Goal: Information Seeking & Learning: Learn about a topic

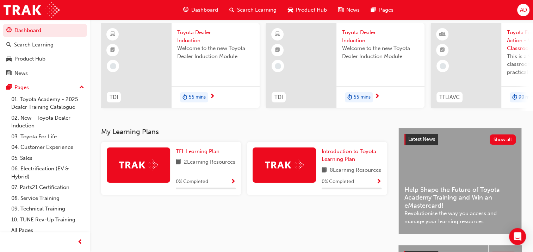
scroll to position [53, 0]
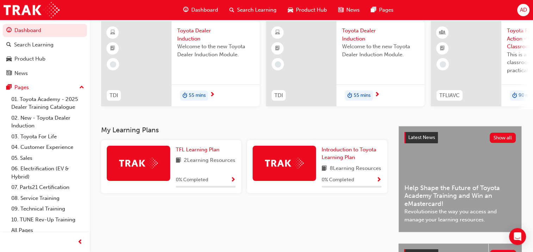
click at [379, 183] on span "Show Progress" at bounding box center [378, 180] width 5 height 6
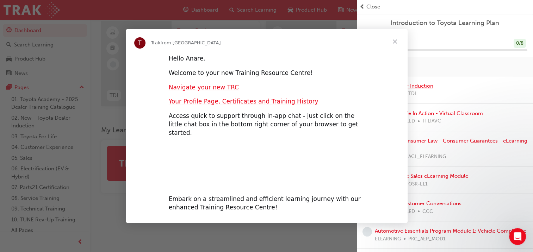
scroll to position [0, 0]
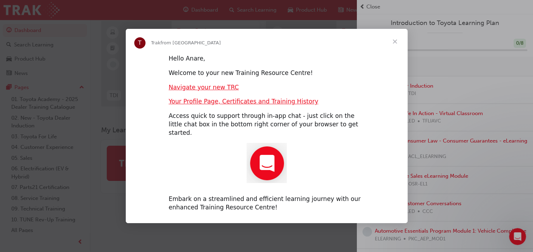
click at [396, 45] on span "Close" at bounding box center [394, 41] width 25 height 25
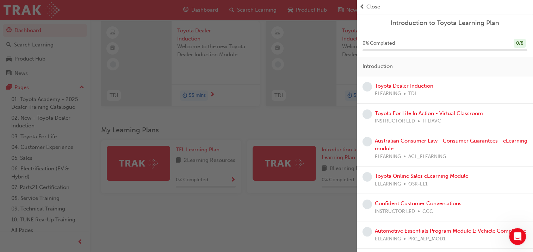
click at [283, 118] on div "button" at bounding box center [178, 126] width 357 height 252
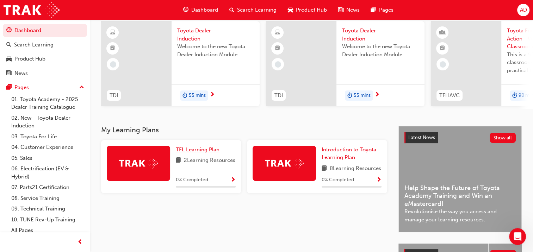
click at [189, 152] on span "TFL Learning Plan" at bounding box center [198, 149] width 44 height 6
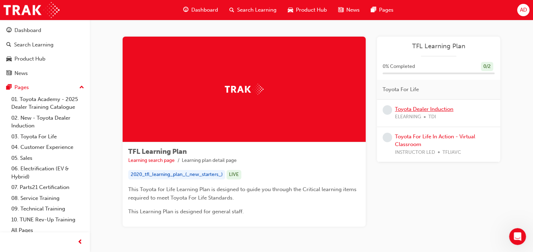
click at [407, 111] on link "Toyota Dealer Induction" at bounding box center [424, 109] width 58 height 6
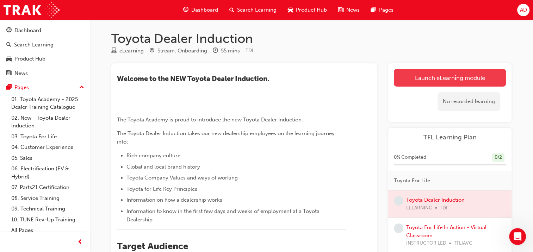
click at [420, 86] on link "Launch eLearning module" at bounding box center [450, 78] width 112 height 18
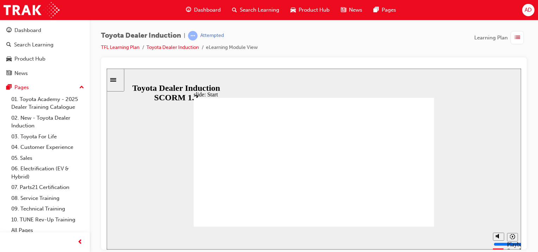
click at [380, 67] on div at bounding box center [314, 66] width 414 height 6
click at [532, 5] on div "AD" at bounding box center [528, 10] width 12 height 12
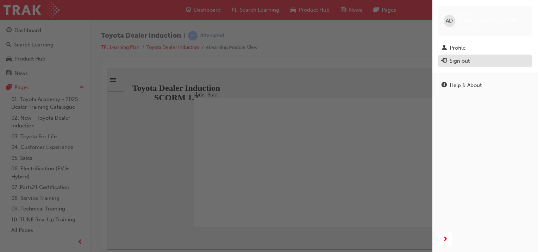
click at [461, 57] on div "Sign out" at bounding box center [460, 61] width 20 height 8
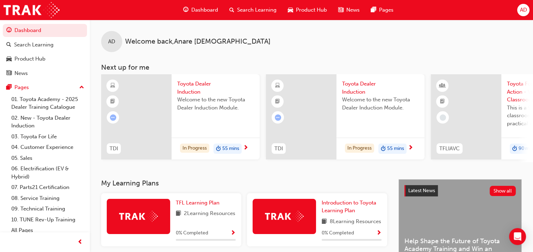
click at [524, 14] on div "AD" at bounding box center [523, 10] width 12 height 12
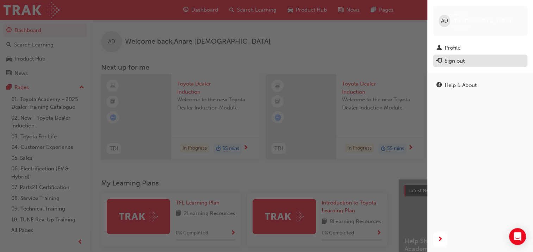
click at [464, 57] on div "Sign out" at bounding box center [454, 61] width 20 height 8
